Goal: Find specific page/section: Find specific page/section

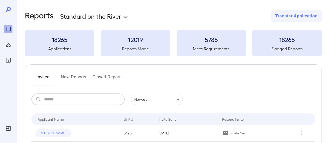
scroll to position [52, 0]
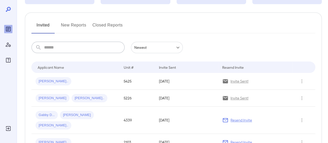
click at [71, 26] on button "New Reports" at bounding box center [73, 27] width 25 height 12
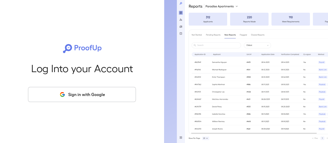
click at [75, 101] on button "Sign in with Google" at bounding box center [82, 94] width 108 height 15
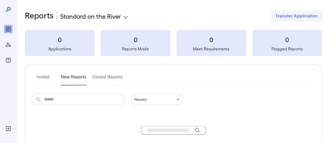
click at [99, 99] on input "text" at bounding box center [84, 99] width 81 height 11
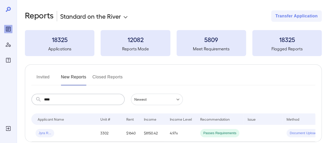
type input "****"
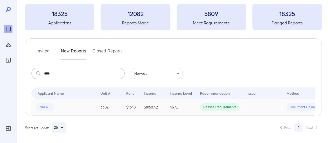
click at [150, 106] on td "$8150.42" at bounding box center [153, 107] width 26 height 17
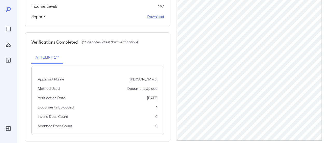
scroll to position [150, 0]
